Goal: Transaction & Acquisition: Purchase product/service

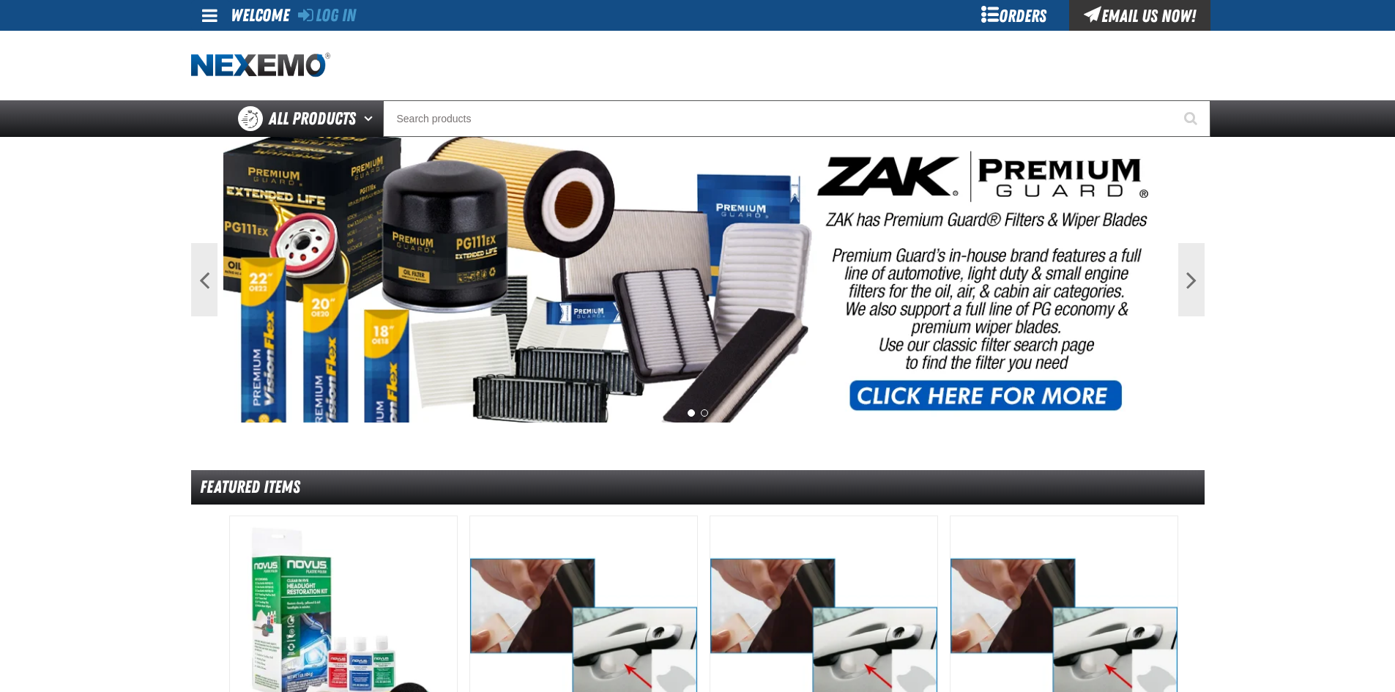
click at [1033, 20] on div "Orders" at bounding box center [1014, 15] width 110 height 31
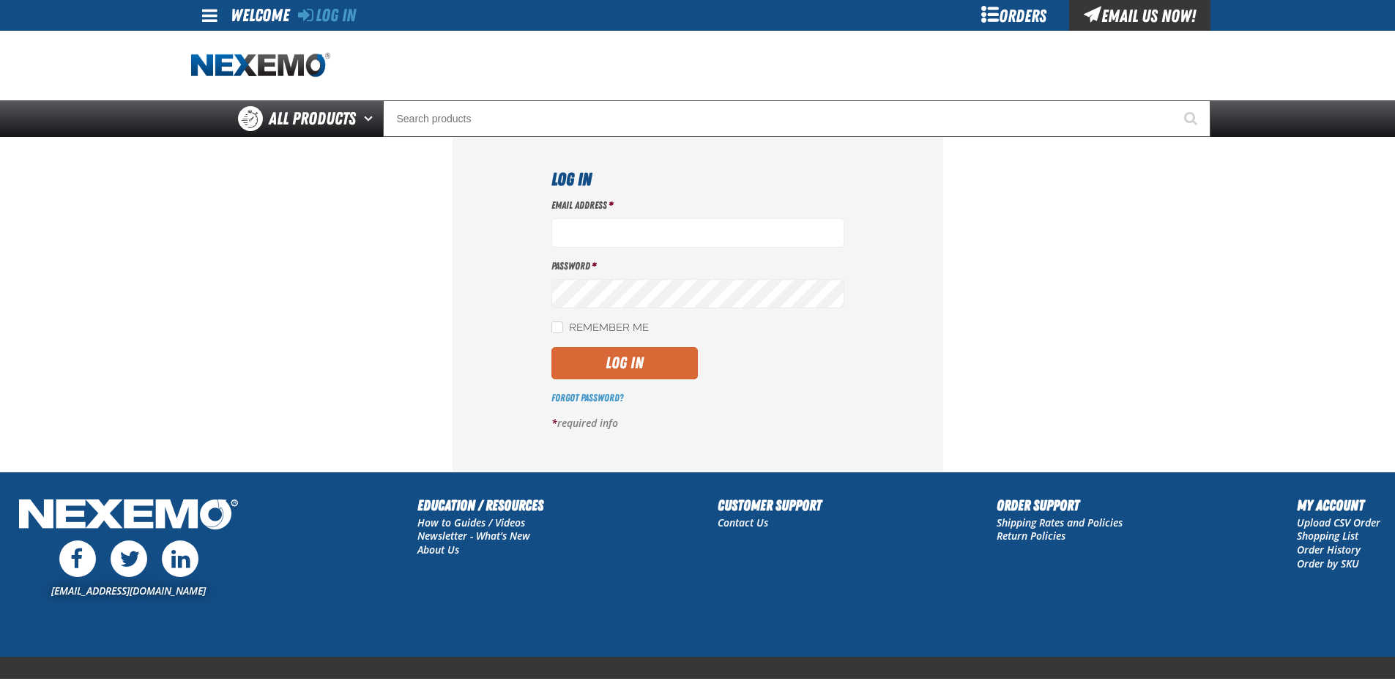
type input "gvfreceptionist@vtaig.com"
click at [575, 357] on button "Log In" at bounding box center [624, 363] width 146 height 32
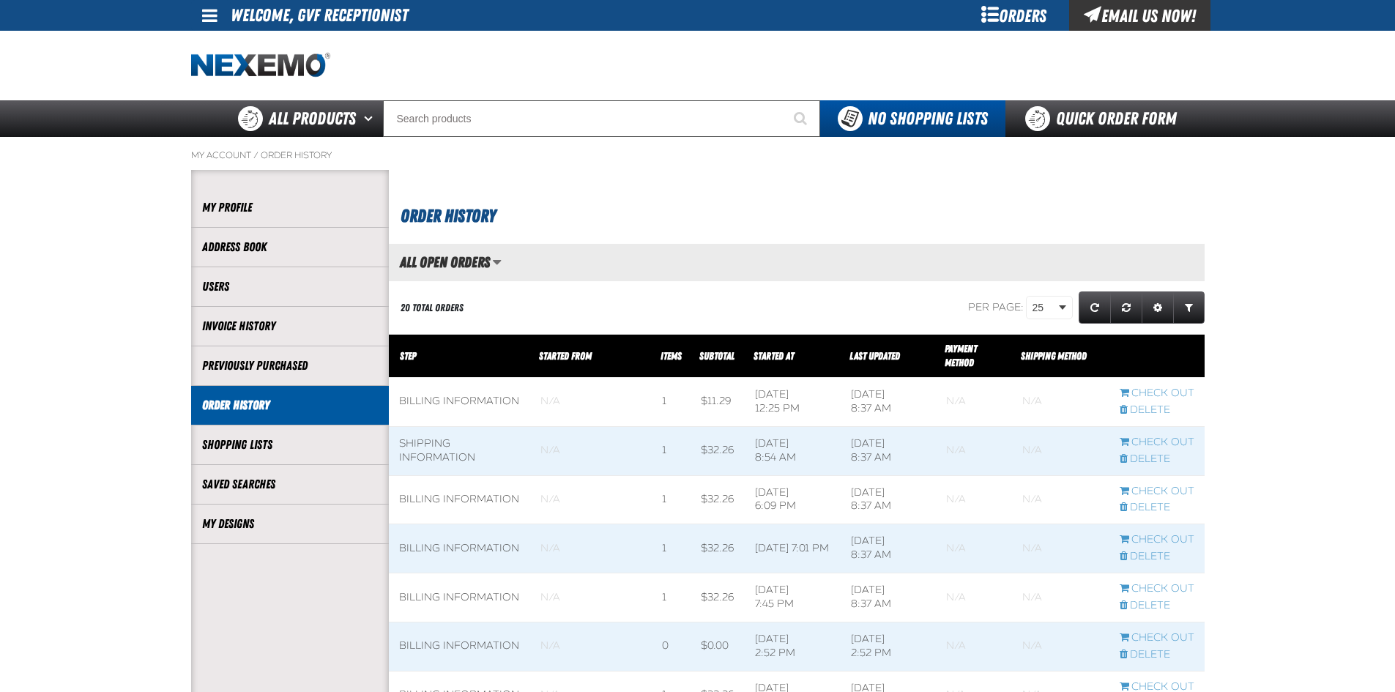
scroll to position [1, 1]
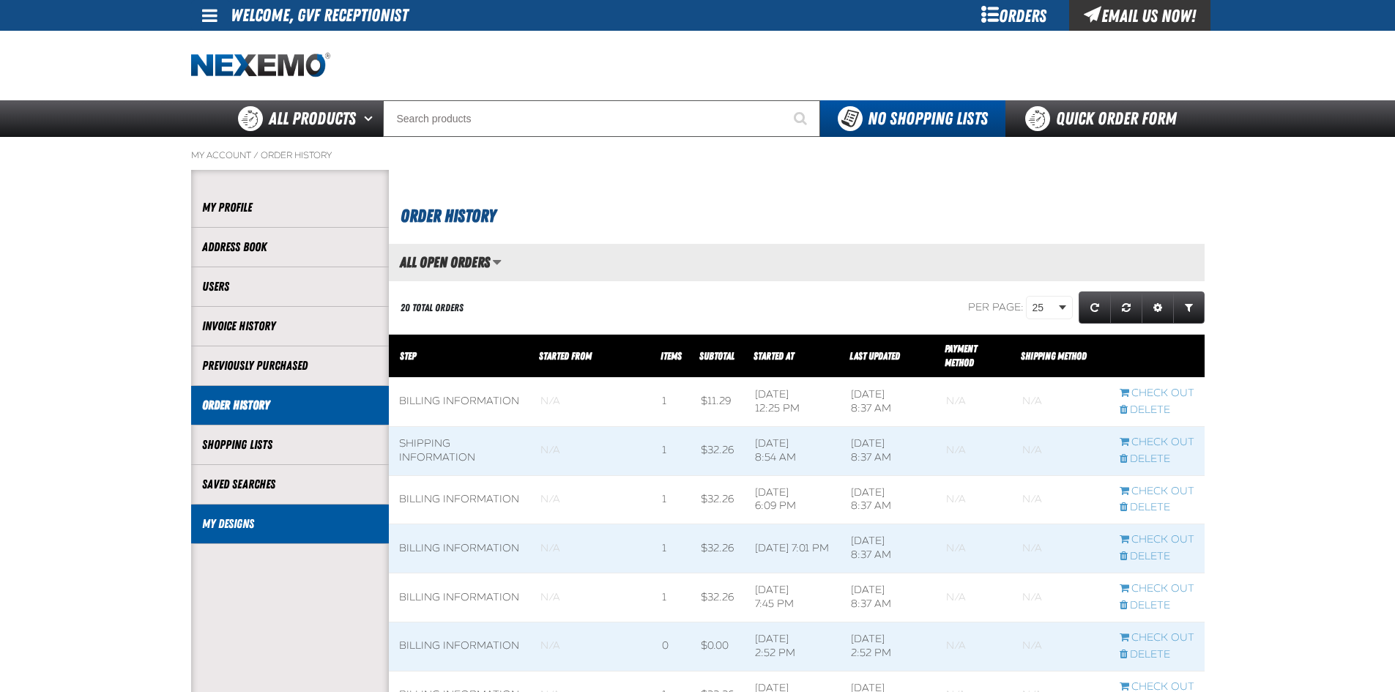
click at [239, 532] on li "My Designs" at bounding box center [290, 525] width 198 height 40
click at [234, 518] on link "My Designs" at bounding box center [290, 524] width 176 height 17
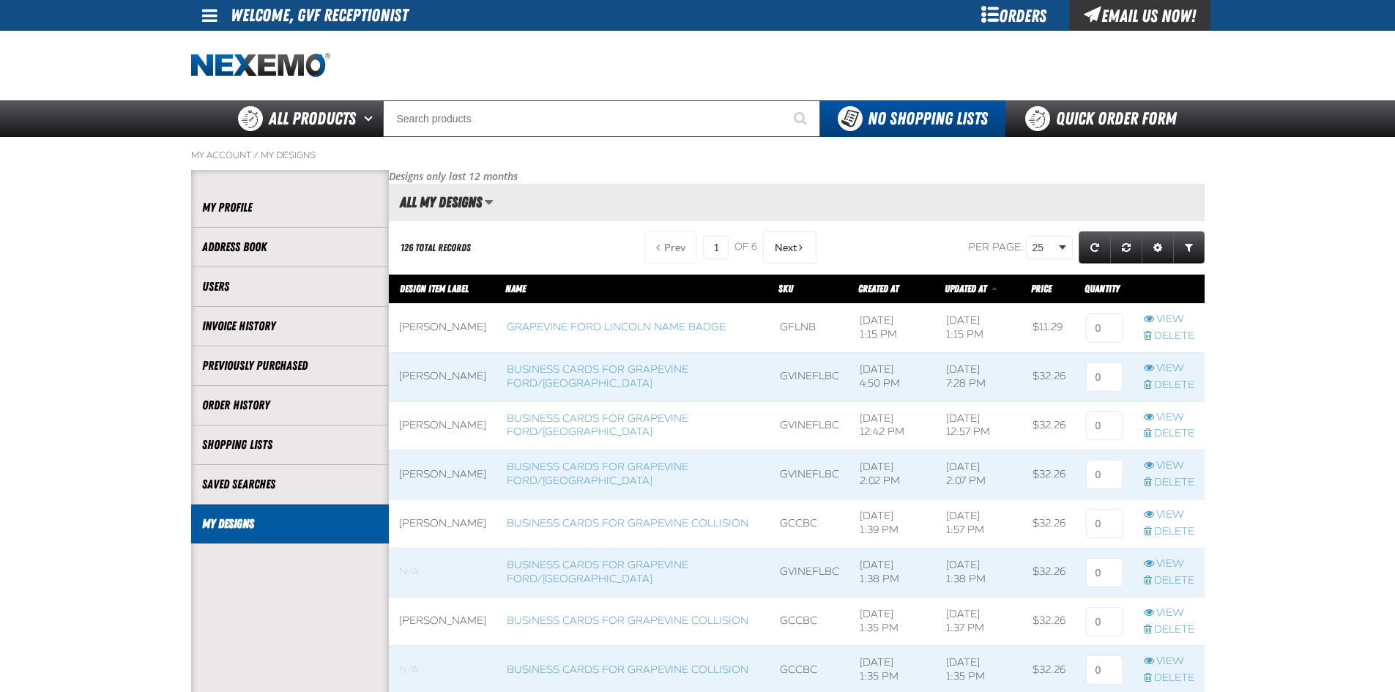
scroll to position [1, 1]
click at [565, 380] on link "Business Cards for Grapevine Ford/[GEOGRAPHIC_DATA]" at bounding box center [598, 376] width 182 height 26
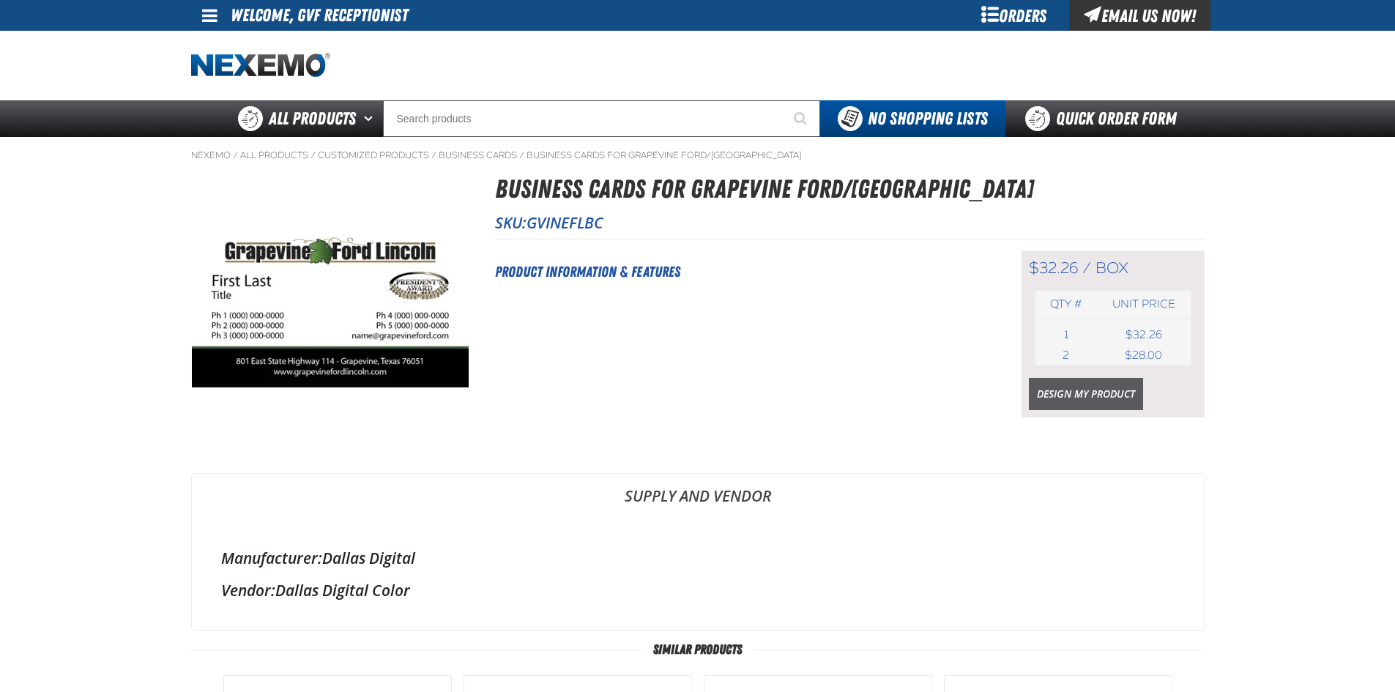
click at [1091, 398] on link "Design My Product" at bounding box center [1086, 394] width 114 height 32
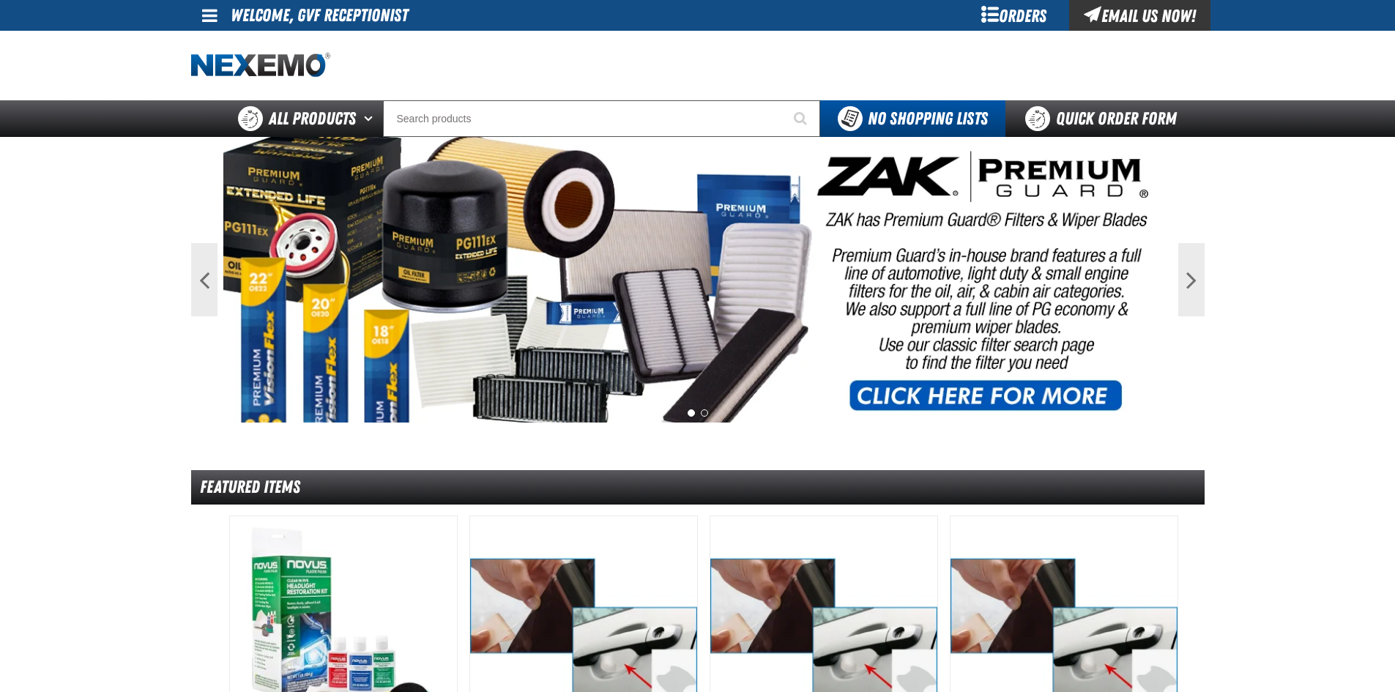
click at [1016, 8] on div "Orders" at bounding box center [1014, 15] width 110 height 31
click at [993, 19] on div "Orders" at bounding box center [1014, 15] width 110 height 31
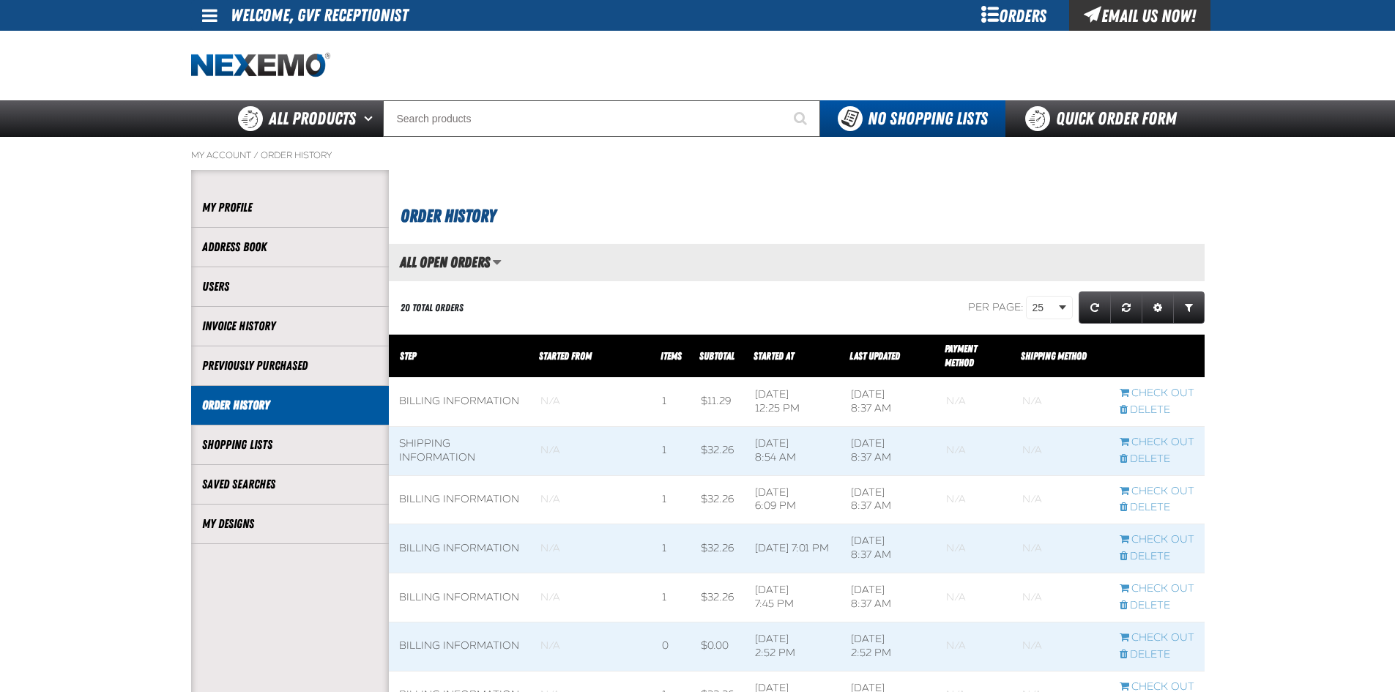
scroll to position [1, 1]
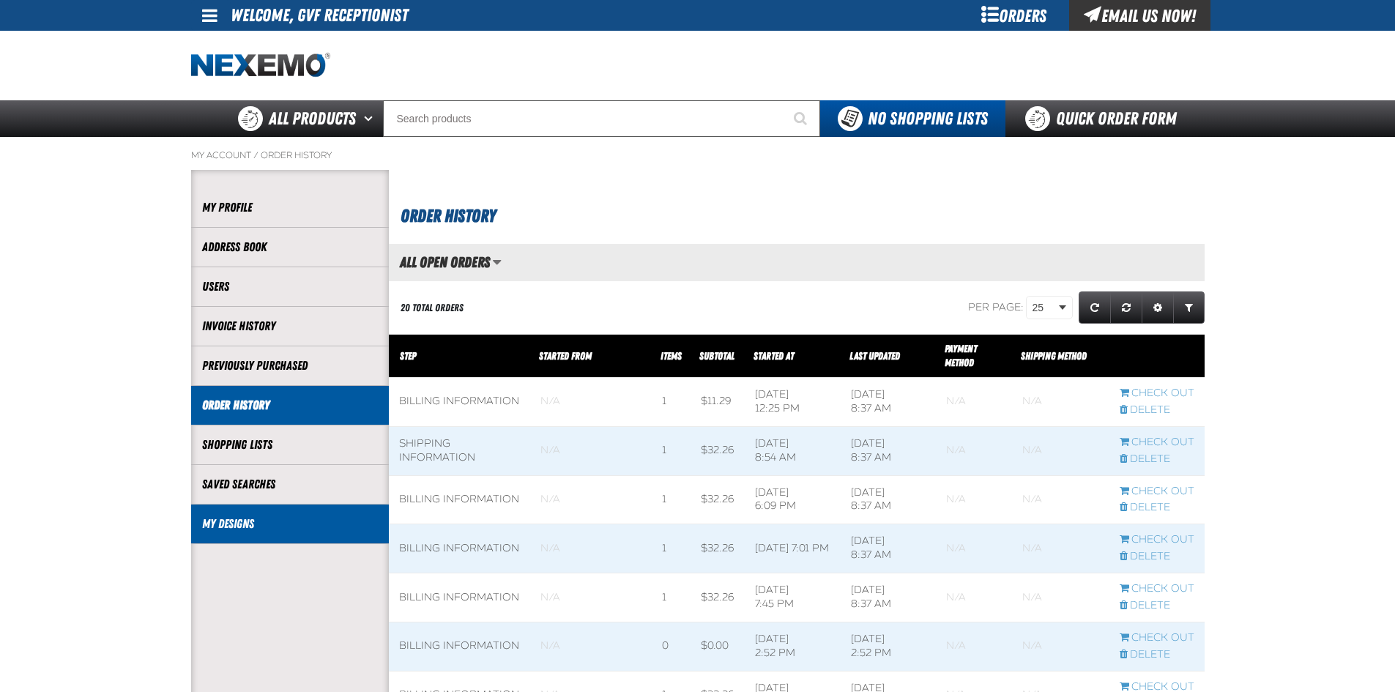
click at [283, 515] on li "My Designs" at bounding box center [290, 525] width 198 height 40
click at [285, 524] on link "My Designs" at bounding box center [290, 524] width 176 height 17
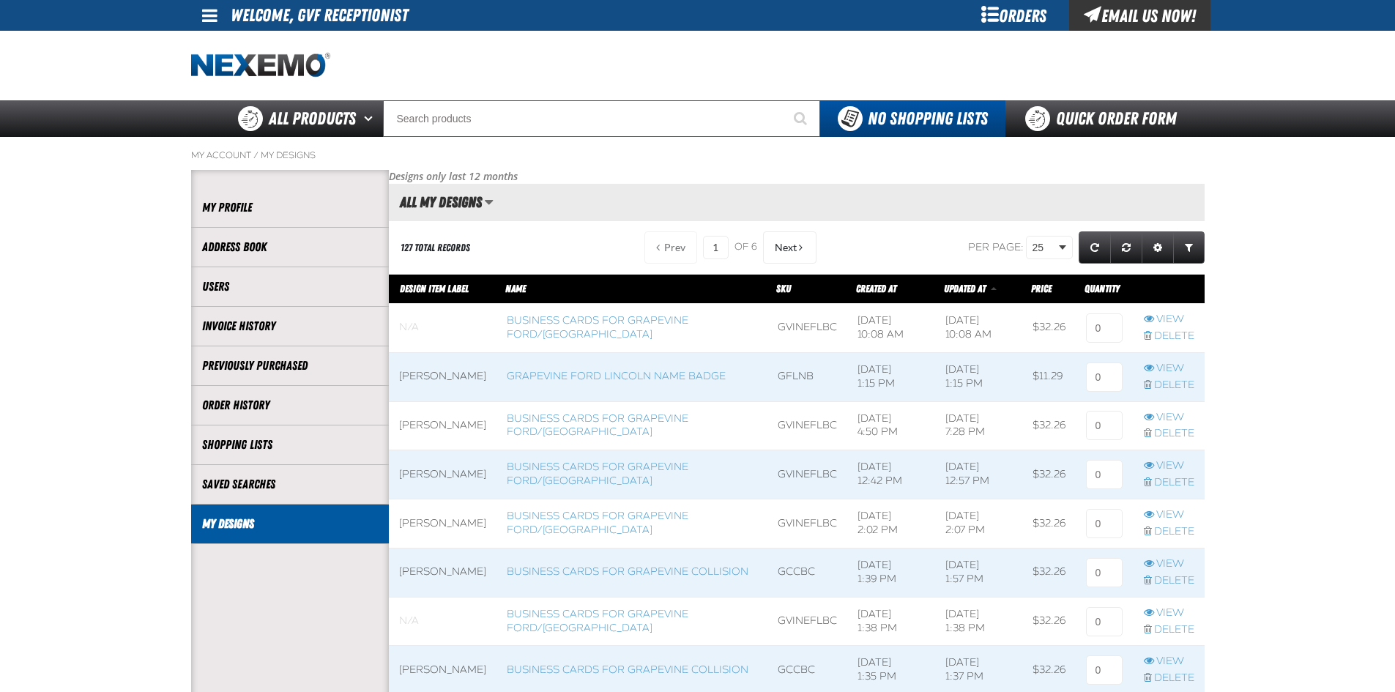
scroll to position [1, 1]
click at [543, 335] on link "Business Cards for Grapevine Ford/[GEOGRAPHIC_DATA]" at bounding box center [598, 327] width 182 height 26
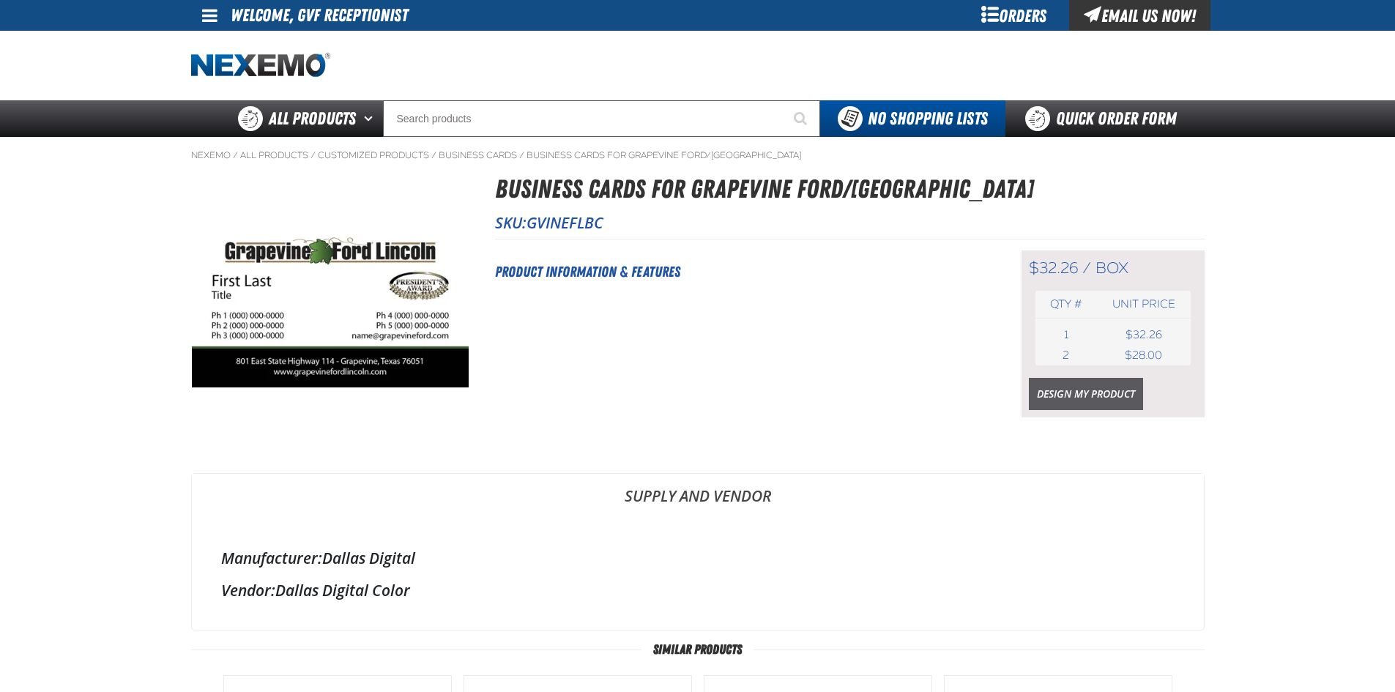
click at [1073, 393] on link "Design My Product" at bounding box center [1086, 394] width 114 height 32
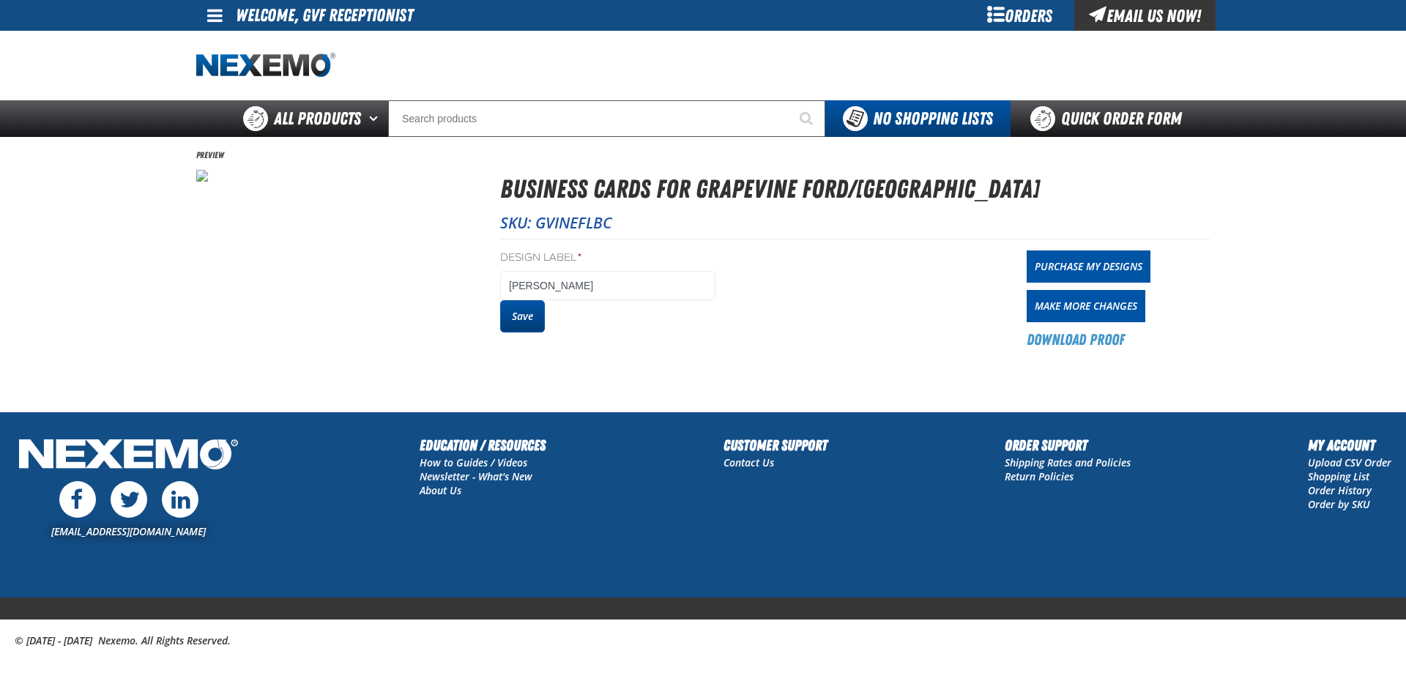
click at [539, 331] on button "Save" at bounding box center [522, 316] width 45 height 32
click at [1032, 267] on link "Purchase My Designs" at bounding box center [1089, 266] width 124 height 32
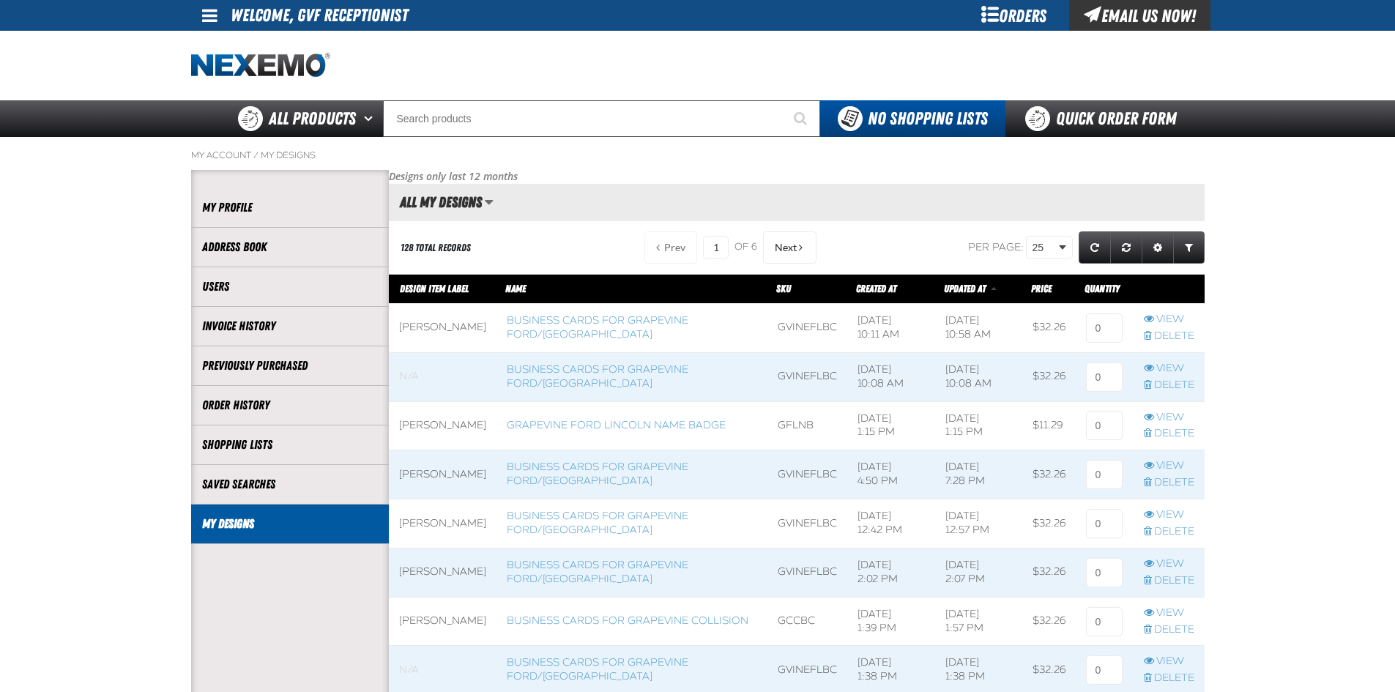
scroll to position [1, 1]
